Goal: Contribute content: Add original content to the website for others to see

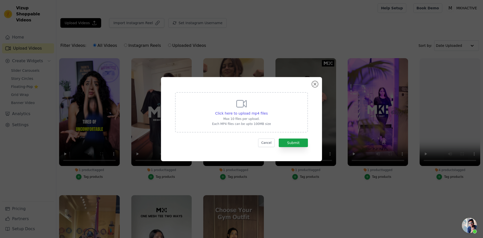
scroll to position [94, 0]
click at [244, 114] on span "Click here to upload mp4 files" at bounding box center [241, 113] width 53 height 4
click at [268, 111] on input "Click here to upload mp4 files Max 10 files per upload. Each MP4 files can be u…" at bounding box center [268, 111] width 0 height 0
type input "C:\fakepath\IMG_9039.mp4"
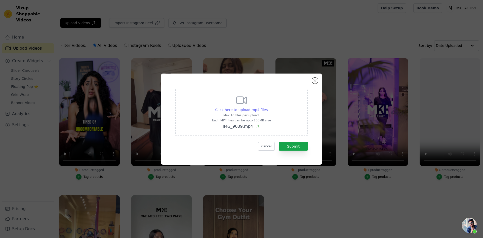
click at [238, 111] on span "Click here to upload mp4 files" at bounding box center [241, 110] width 53 height 4
click at [268, 107] on input "Click here to upload mp4 files Max 10 files per upload. Each MP4 files can be u…" at bounding box center [268, 107] width 0 height 0
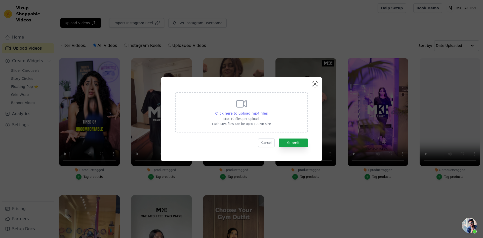
click at [234, 112] on span "Click here to upload mp4 files" at bounding box center [241, 113] width 53 height 4
click at [268, 111] on input "Click here to upload mp4 files Max 10 files per upload. Each MP4 files can be u…" at bounding box center [268, 111] width 0 height 0
click at [244, 82] on div "Click here to upload mp4 files Max 10 files per upload. Each MP4 files can be u…" at bounding box center [241, 119] width 161 height 84
click at [244, 115] on span "Click here to upload mp4 files" at bounding box center [241, 113] width 53 height 4
click at [268, 111] on input "Click here to upload mp4 files Max 10 files per upload. Each MP4 files can be u…" at bounding box center [268, 111] width 0 height 0
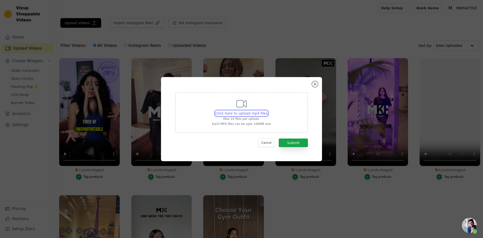
type input "C:\fakepath\IMG_5371.MP4.mp4"
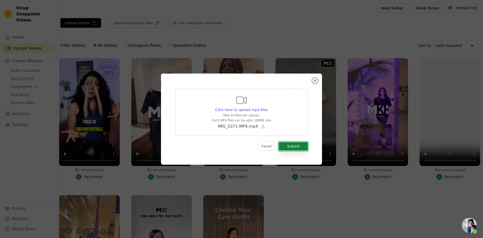
click at [290, 145] on button "Submit" at bounding box center [293, 146] width 29 height 9
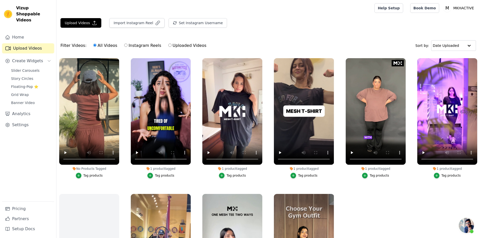
scroll to position [94, 0]
click at [92, 174] on div "Tag products" at bounding box center [92, 175] width 19 height 4
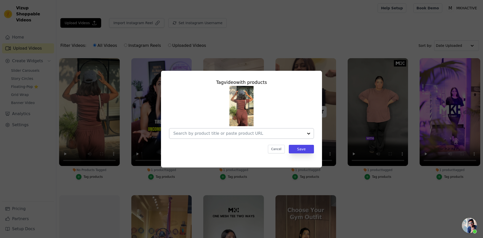
click at [251, 133] on input "No Products Tagged Tag video with products Cancel Save Tag products" at bounding box center [238, 133] width 130 height 5
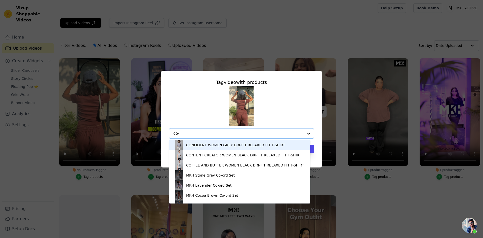
type input "co-o"
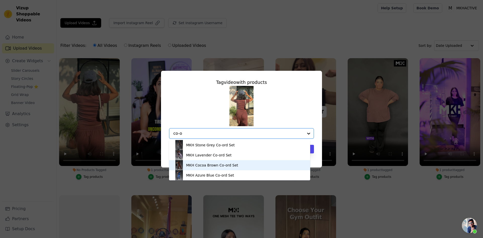
click at [197, 167] on div "MKH Cocoa Brown Co-ord Set" at bounding box center [212, 165] width 52 height 5
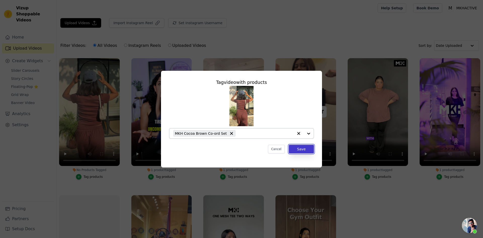
click at [308, 151] on button "Save" at bounding box center [301, 149] width 25 height 9
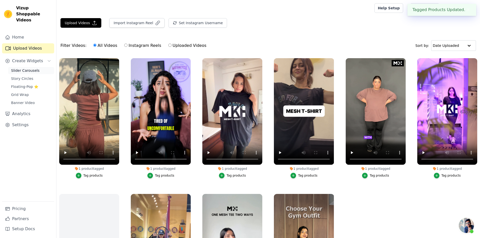
click at [27, 68] on span "Slider Carousels" at bounding box center [25, 70] width 28 height 5
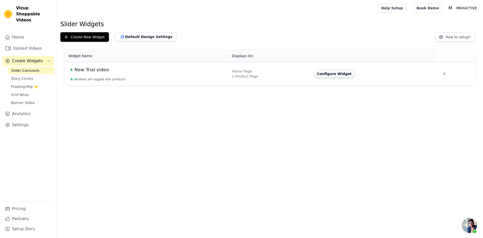
click at [330, 75] on button "Configure Widget" at bounding box center [334, 74] width 41 height 8
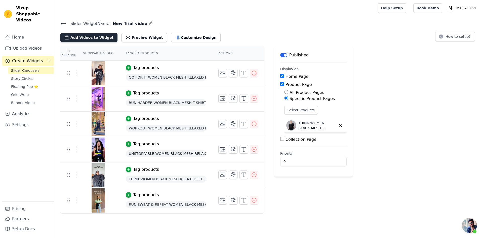
click at [76, 39] on button "Add Videos to Widget" at bounding box center [88, 37] width 57 height 9
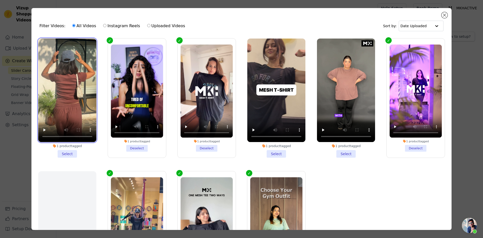
click at [70, 80] on video at bounding box center [67, 90] width 58 height 103
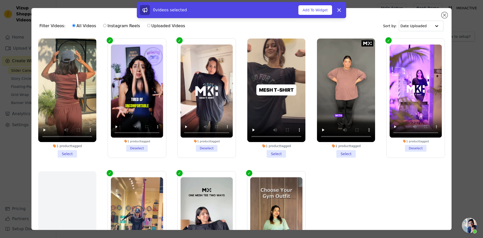
click at [64, 153] on li "1 product tagged Select" at bounding box center [67, 98] width 58 height 119
click at [0, 0] on input "1 product tagged Select" at bounding box center [0, 0] width 0 height 0
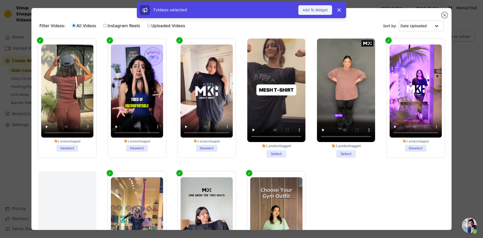
click at [312, 11] on button "Add To Widget" at bounding box center [316, 10] width 34 height 10
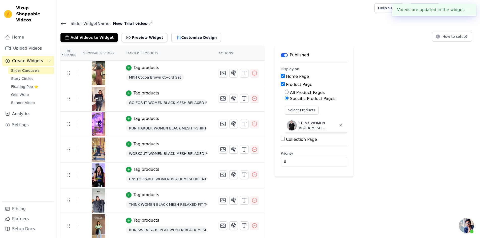
scroll to position [1, 0]
click at [416, 77] on div "Re Arrange Shoppable Video Tagged Products Actions Tag products MKH Cocoa Brown…" at bounding box center [267, 142] width 423 height 193
